Goal: Find specific page/section: Find specific page/section

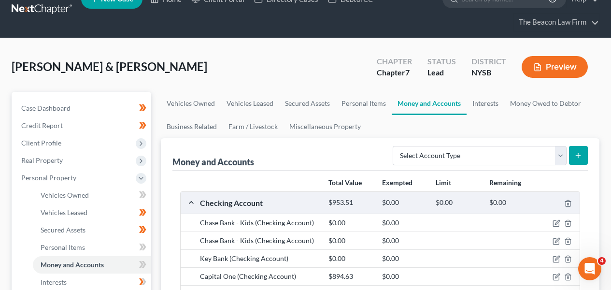
scroll to position [18, 0]
click at [56, 11] on link at bounding box center [43, 9] width 62 height 17
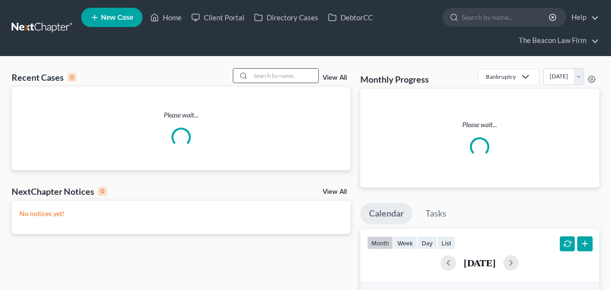
click at [270, 81] on input "search" at bounding box center [285, 76] width 68 height 14
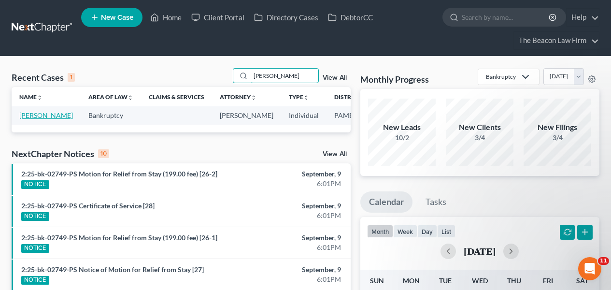
type input "sims"
click at [34, 119] on link "Sims, Angela" at bounding box center [46, 115] width 54 height 8
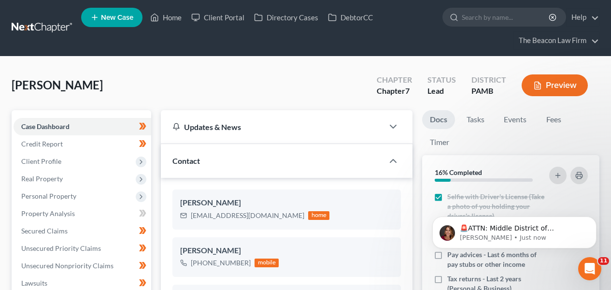
scroll to position [280, 0]
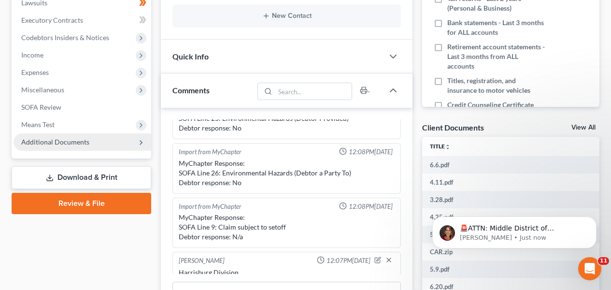
click at [83, 144] on span "Additional Documents" at bounding box center [55, 142] width 68 height 8
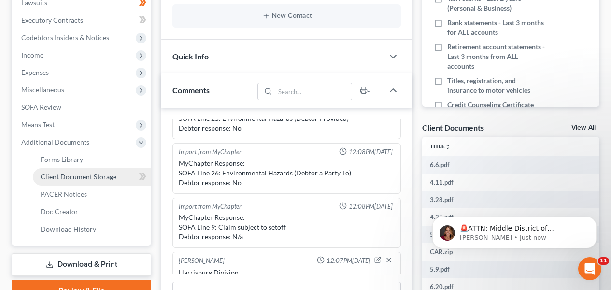
click at [81, 175] on span "Client Document Storage" at bounding box center [79, 177] width 76 height 8
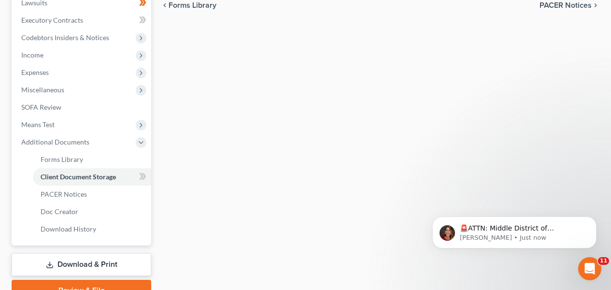
scroll to position [73, 0]
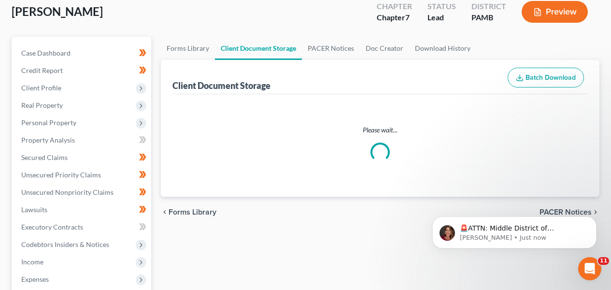
click at [610, 169] on div "Sims, Angela Upgraded Chapter Chapter 7 Status Lead District PAMB Preview Petit…" at bounding box center [305, 255] width 611 height 544
click at [605, 168] on div "Sims, Angela Upgraded Chapter Chapter 7 Status Lead District PAMB Preview Petit…" at bounding box center [305, 255] width 611 height 544
click at [609, 165] on div "Sims, Angela Upgraded Chapter Chapter 7 Status Lead District PAMB Preview Petit…" at bounding box center [305, 255] width 611 height 544
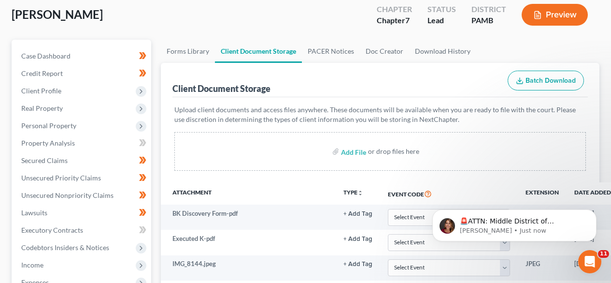
scroll to position [673, 0]
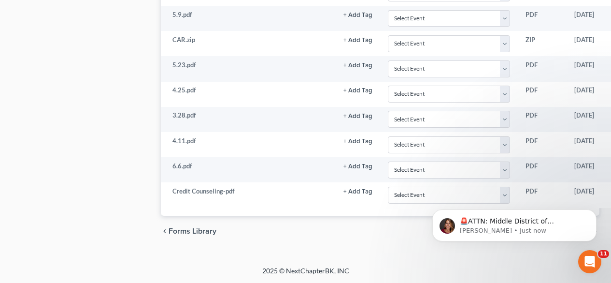
click at [428, 192] on div "🚨ATTN: Middle District of Florida The court has added a new Credit Counseling F…" at bounding box center [515, 180] width 178 height 121
click at [422, 195] on body "🚨ATTN: Middle District of Florida The court has added a new Credit Counseling F…" at bounding box center [515, 223] width 186 height 60
click at [422, 194] on body "🚨ATTN: Middle District of Florida The court has added a new Credit Counseling F…" at bounding box center [515, 223] width 186 height 60
click at [593, 211] on icon "Dismiss notification" at bounding box center [593, 211] width 3 height 3
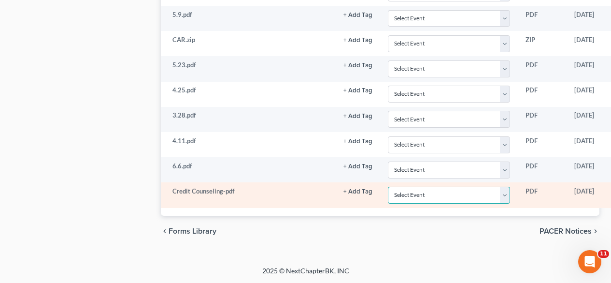
click at [466, 189] on select "Select Event Certificate of Credit Counseling Certification of Execution of Rig…" at bounding box center [449, 195] width 122 height 17
select select "0"
